Goal: Transaction & Acquisition: Book appointment/travel/reservation

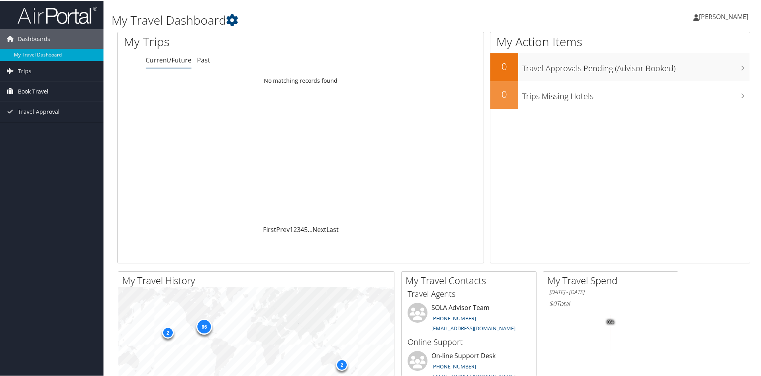
click at [42, 87] on span "Book Travel" at bounding box center [33, 91] width 31 height 20
click at [38, 121] on link "Book/Manage Online Trips" at bounding box center [52, 119] width 104 height 12
